Goal: Check status: Check status

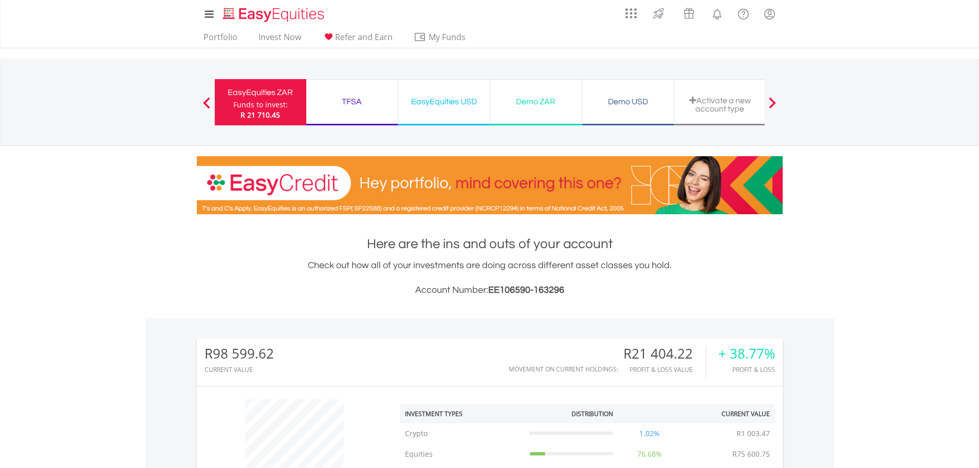
scroll to position [99, 195]
click at [448, 103] on div "EasyEquities USD" at bounding box center [443, 102] width 79 height 14
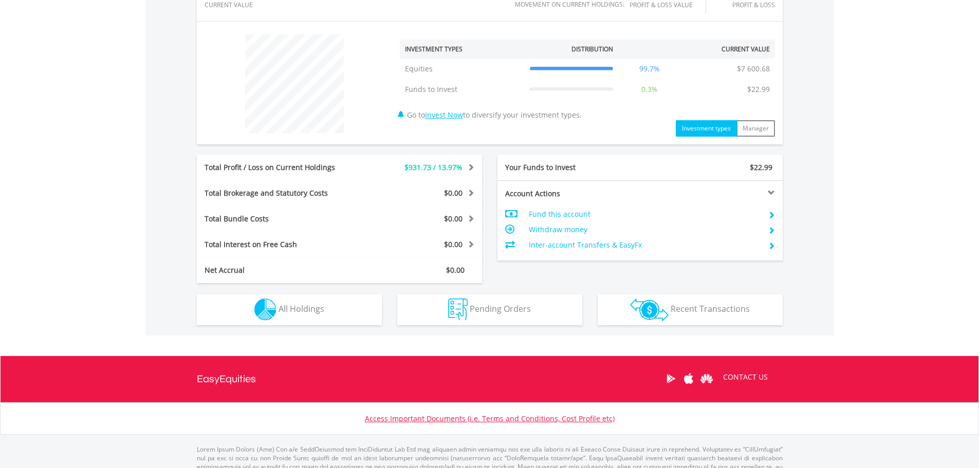
scroll to position [401, 0]
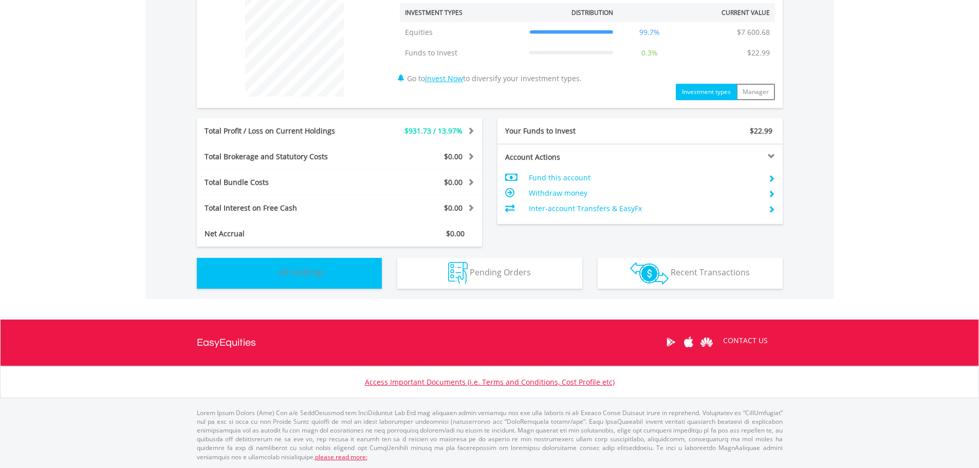
click at [310, 278] on button "Holdings All Holdings" at bounding box center [289, 273] width 185 height 31
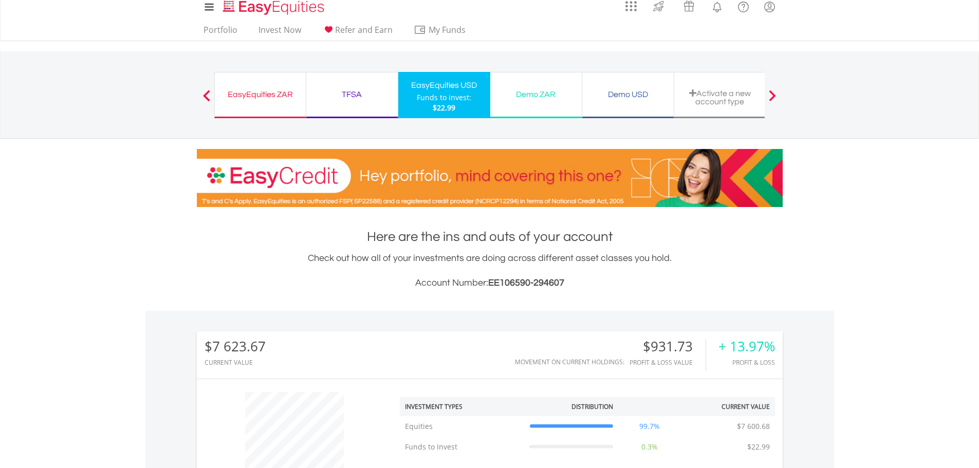
scroll to position [2, 0]
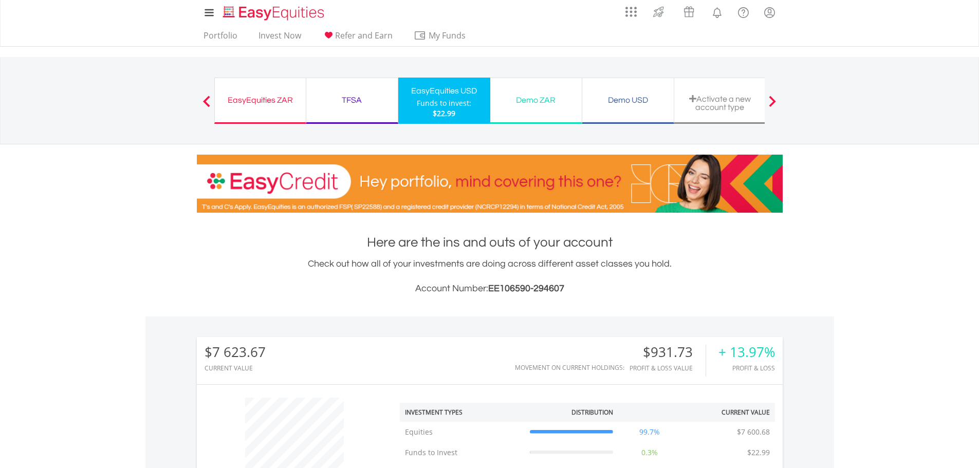
click at [337, 104] on div "TFSA" at bounding box center [351, 100] width 79 height 14
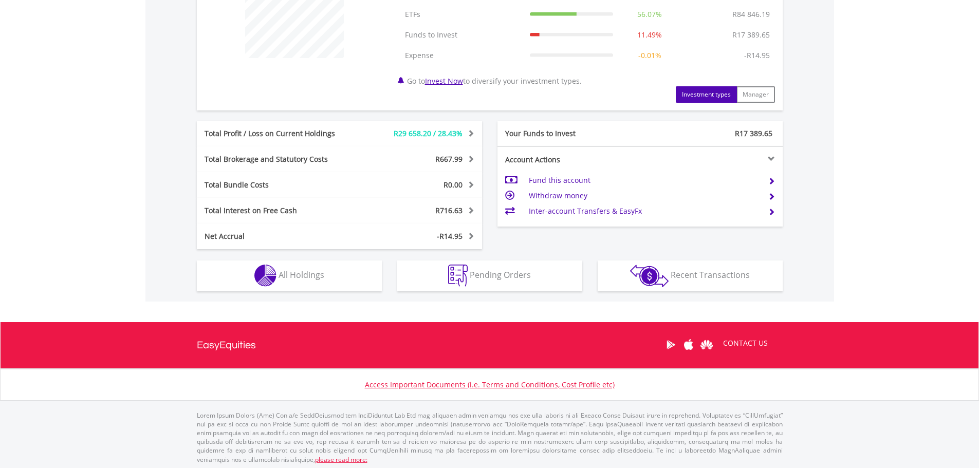
scroll to position [442, 0]
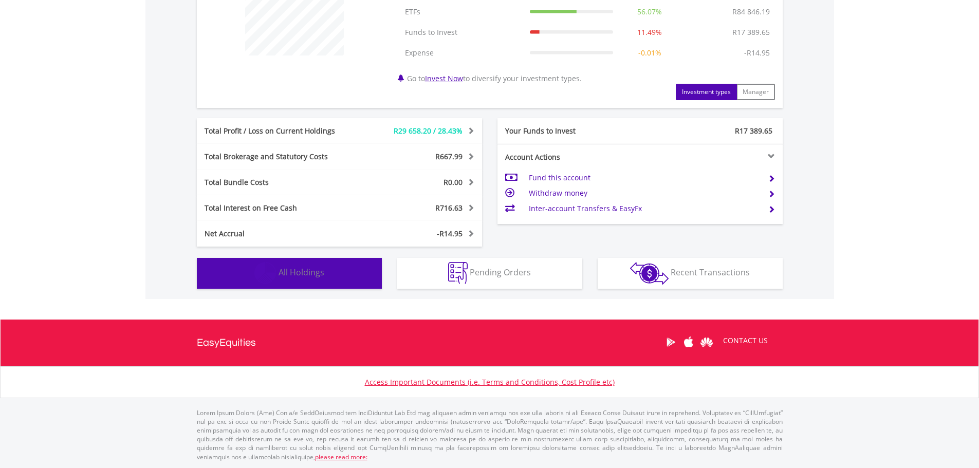
click at [320, 280] on button "Holdings All Holdings" at bounding box center [289, 273] width 185 height 31
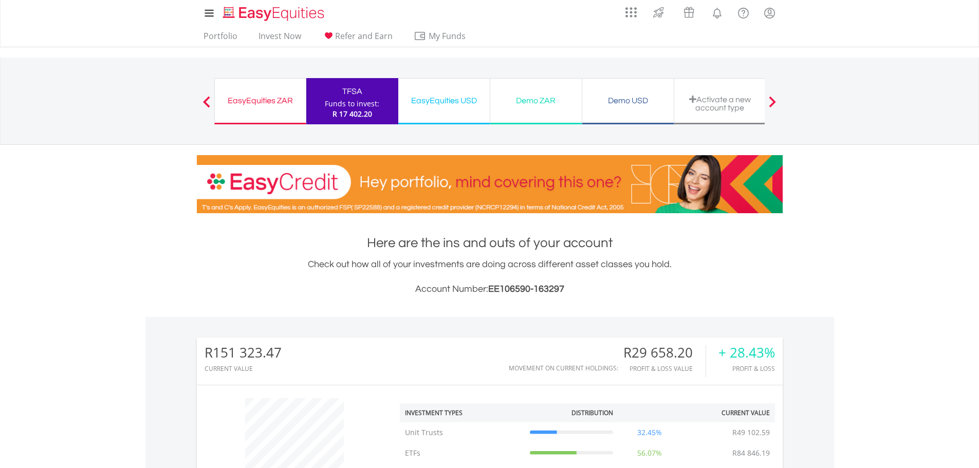
scroll to position [0, 0]
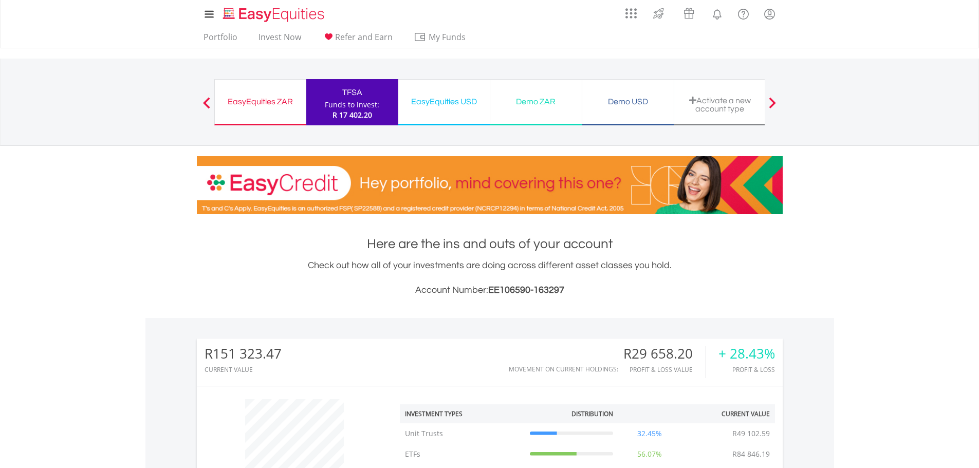
click at [243, 110] on div "EasyEquities ZAR Funds to invest: R 17 402.20" at bounding box center [260, 102] width 92 height 46
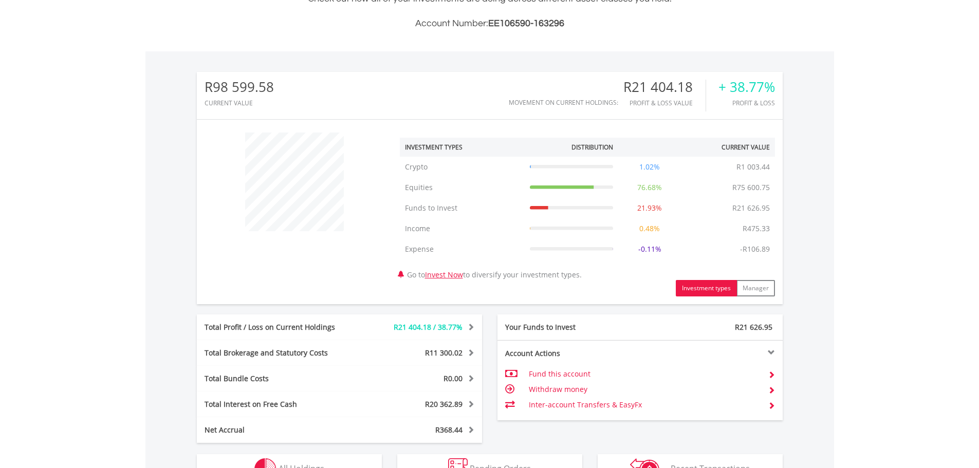
scroll to position [411, 0]
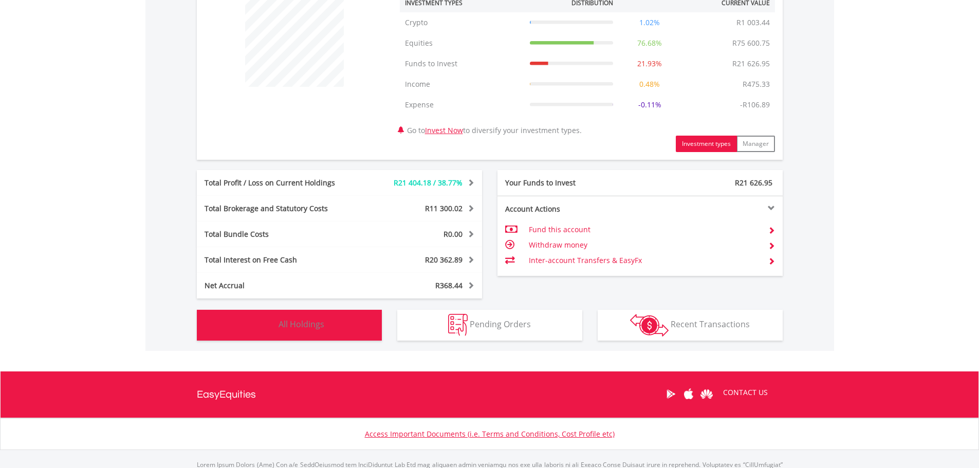
click at [260, 311] on button "Holdings All Holdings" at bounding box center [289, 325] width 185 height 31
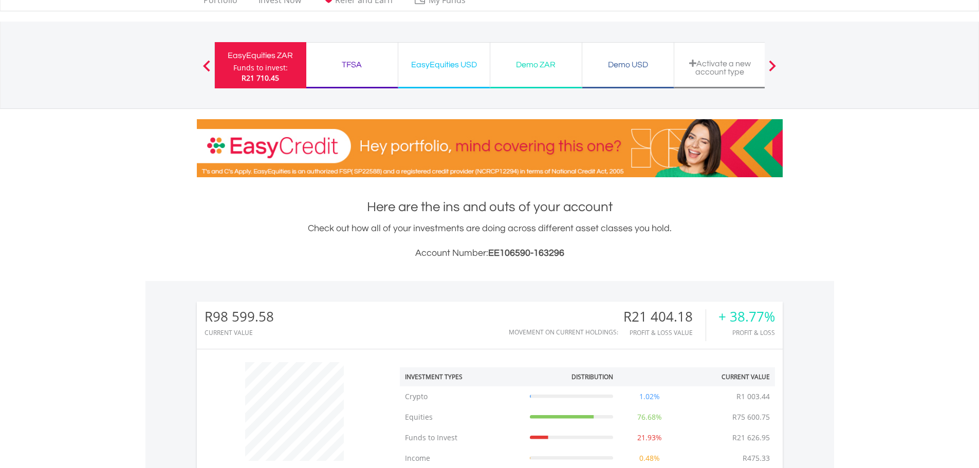
scroll to position [0, 0]
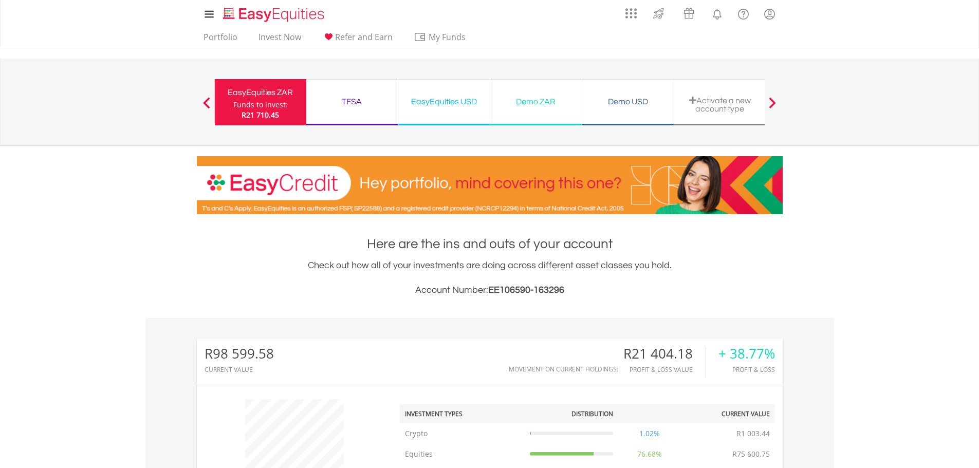
click at [455, 102] on div "EasyEquities USD" at bounding box center [443, 102] width 79 height 14
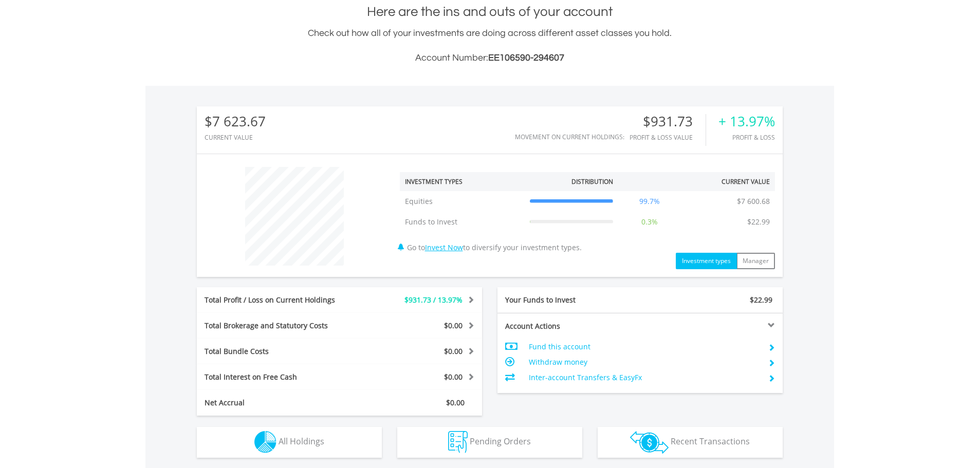
scroll to position [360, 0]
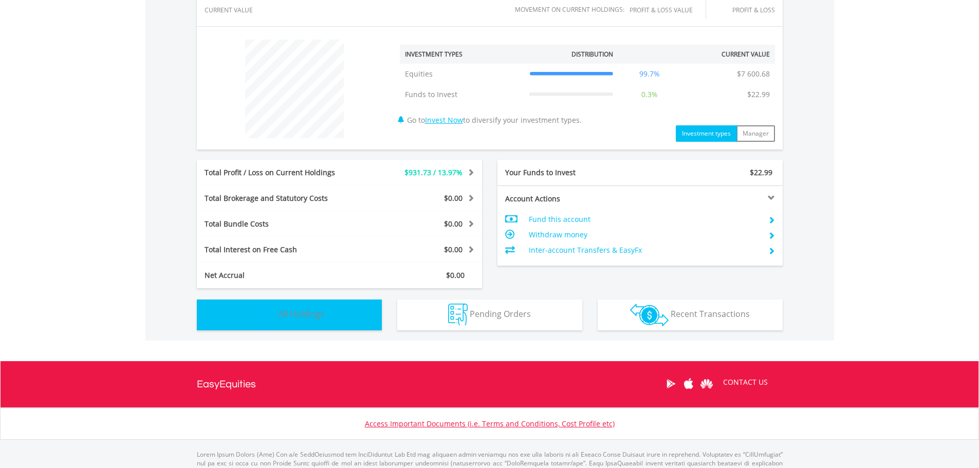
drag, startPoint x: 296, startPoint y: 319, endPoint x: 233, endPoint y: 265, distance: 82.7
click at [294, 318] on span "All Holdings" at bounding box center [302, 313] width 46 height 11
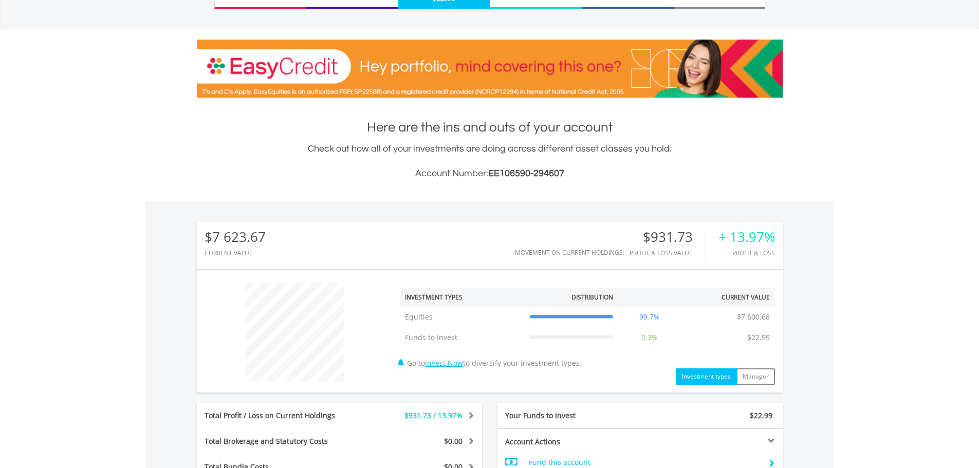
scroll to position [0, 0]
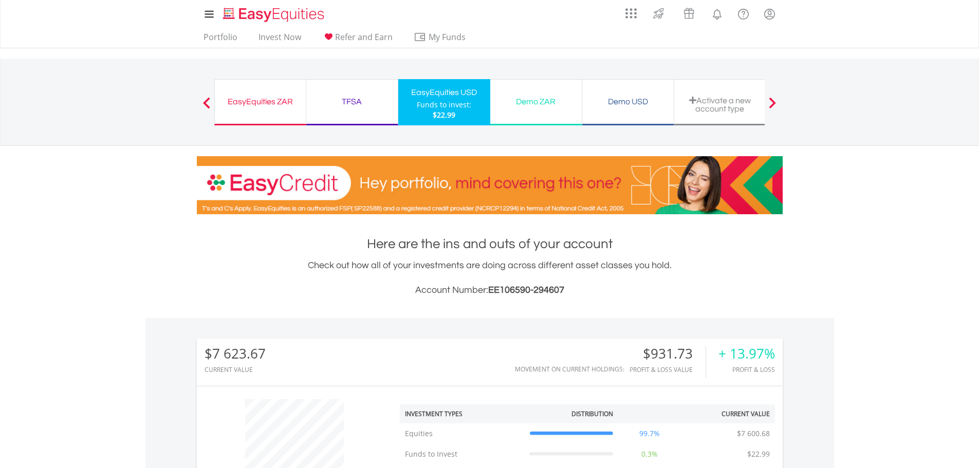
click at [267, 107] on div "EasyEquities ZAR" at bounding box center [260, 102] width 79 height 14
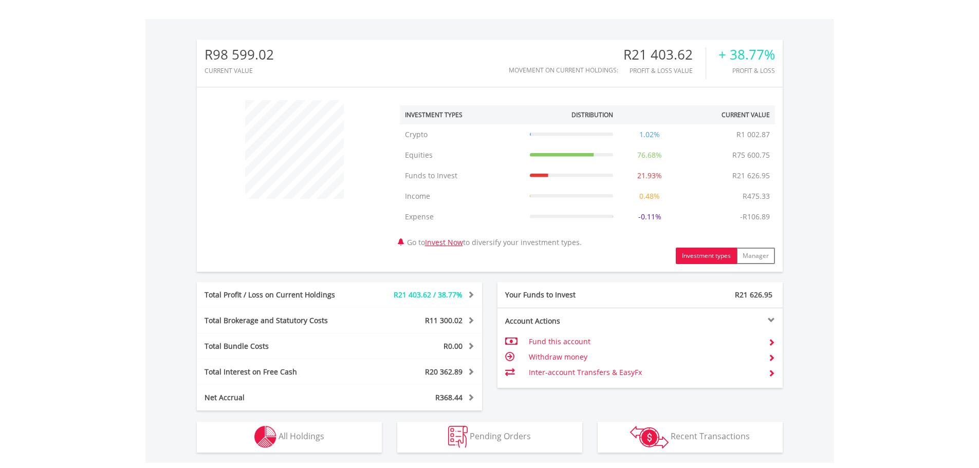
scroll to position [463, 0]
